Goal: Task Accomplishment & Management: Manage account settings

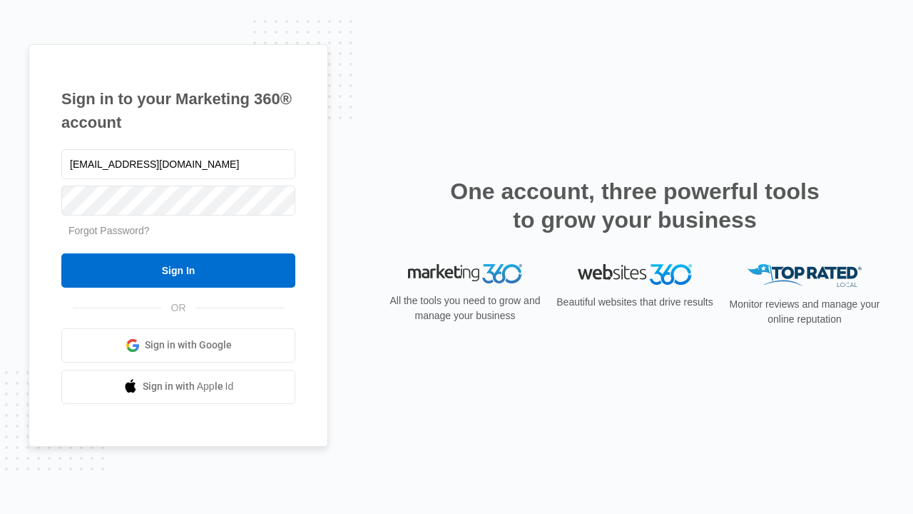
type input "dankie614@gmail.com"
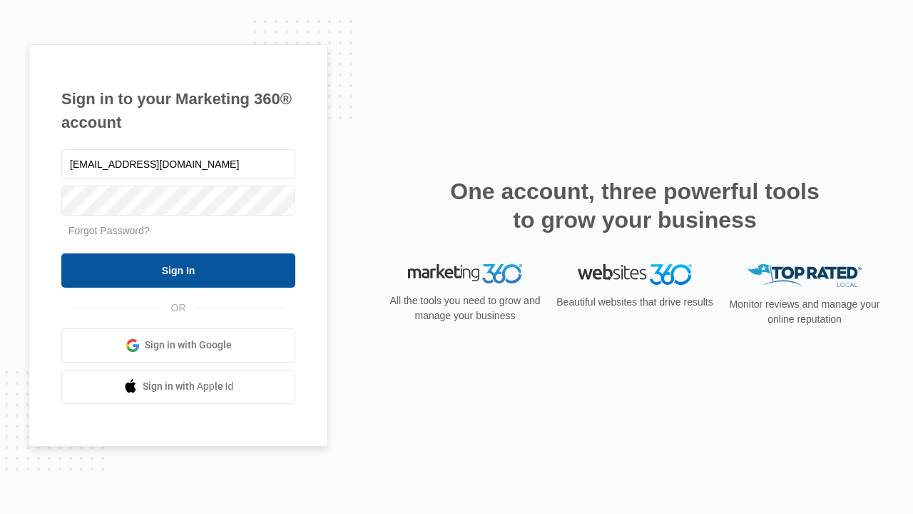
click at [178, 270] on input "Sign In" at bounding box center [178, 270] width 234 height 34
